Goal: Information Seeking & Learning: Learn about a topic

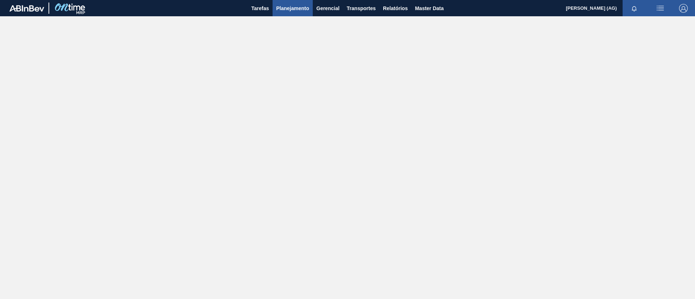
click at [283, 7] on span "Planejamento" at bounding box center [292, 8] width 33 height 9
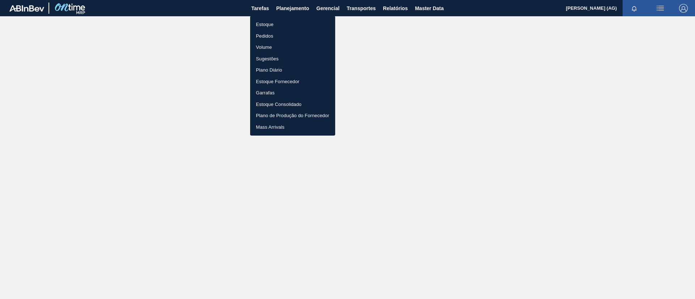
click at [288, 26] on li "Estoque" at bounding box center [292, 25] width 85 height 12
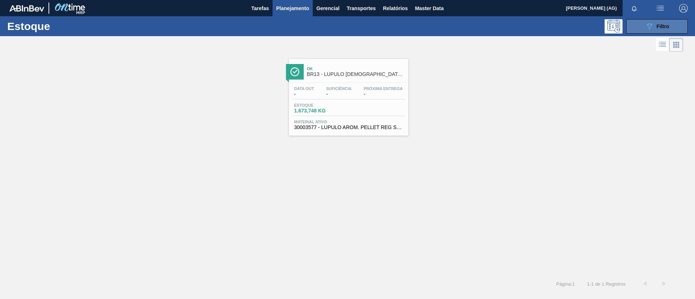
click at [665, 27] on span "Filtro" at bounding box center [662, 27] width 13 height 6
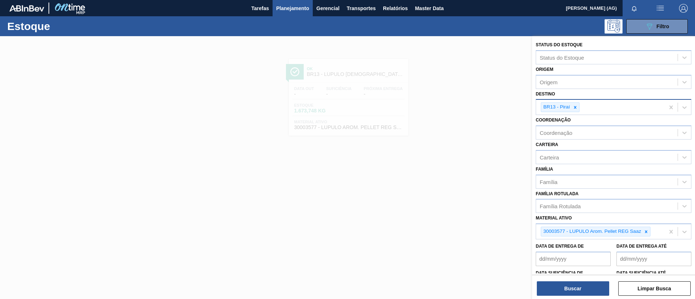
click at [575, 107] on icon at bounding box center [574, 107] width 5 height 5
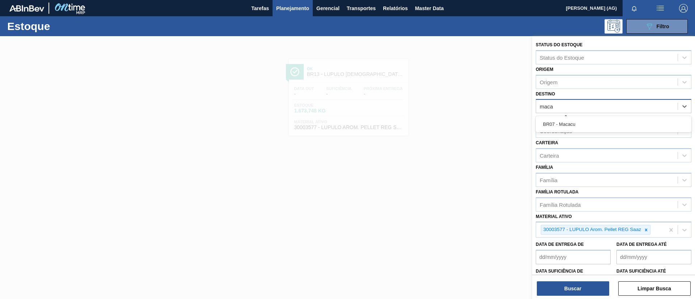
type input "macac"
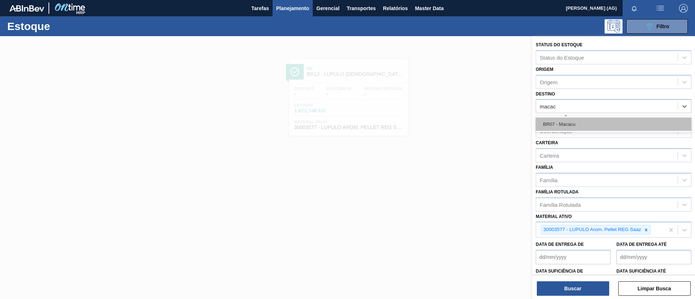
click at [582, 122] on div "BR07 - Macacu" at bounding box center [614, 124] width 156 height 13
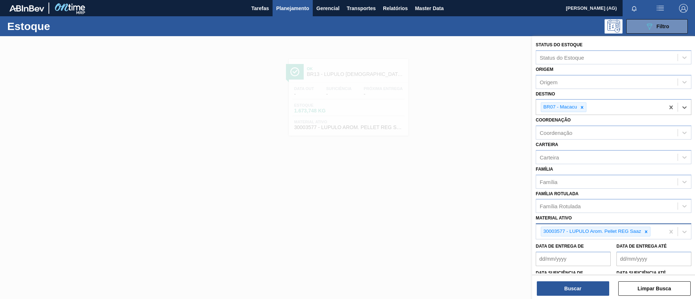
drag, startPoint x: 648, startPoint y: 233, endPoint x: 644, endPoint y: 228, distance: 6.4
click at [648, 233] on icon at bounding box center [645, 231] width 5 height 5
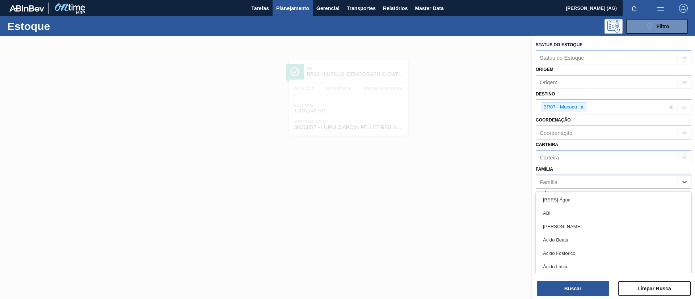
click at [584, 179] on div "Família" at bounding box center [606, 182] width 141 height 10
type input "rótulo pl"
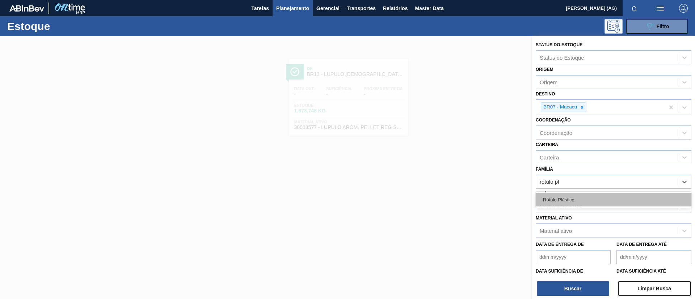
click at [576, 200] on div "Rótulo Plástico" at bounding box center [614, 199] width 156 height 13
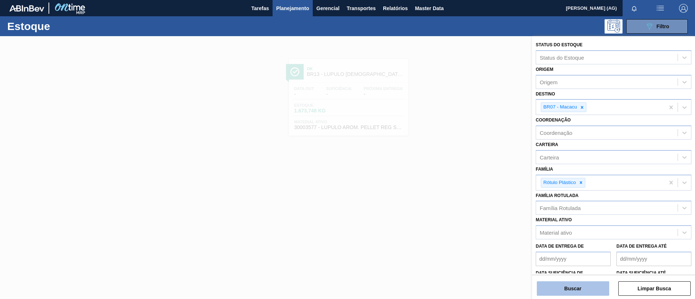
click at [584, 284] on button "Buscar" at bounding box center [573, 289] width 72 height 14
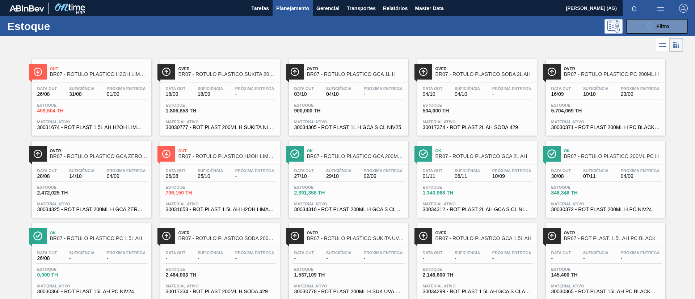
click at [128, 72] on span "BR07 - RÓTULO PLÁSTICO H2OH LIMONETO 1,5L AH" at bounding box center [99, 74] width 98 height 5
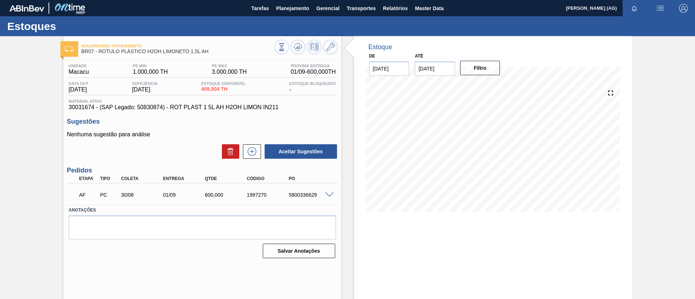
click at [325, 196] on span at bounding box center [329, 195] width 9 height 5
